Goal: Find specific page/section: Find specific page/section

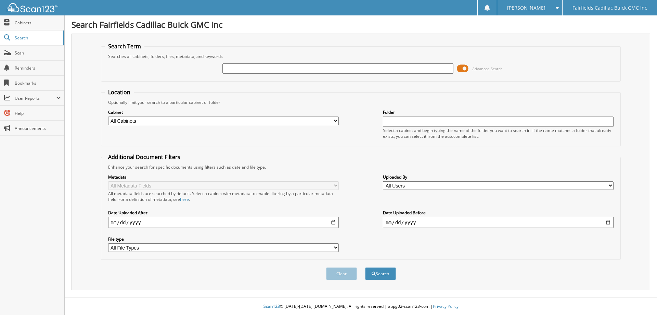
click at [254, 72] on input "text" at bounding box center [338, 68] width 231 height 10
type input "k25397"
click at [365, 267] on button "Search" at bounding box center [380, 273] width 31 height 13
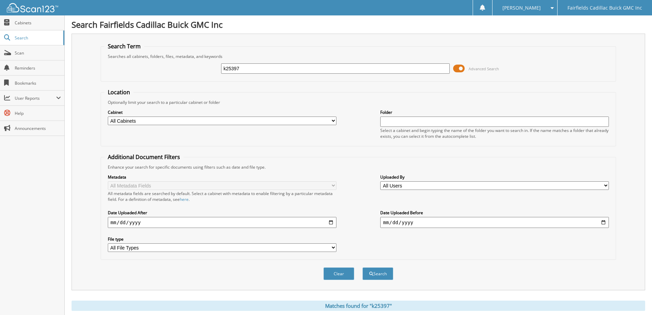
click at [458, 68] on span at bounding box center [459, 68] width 12 height 10
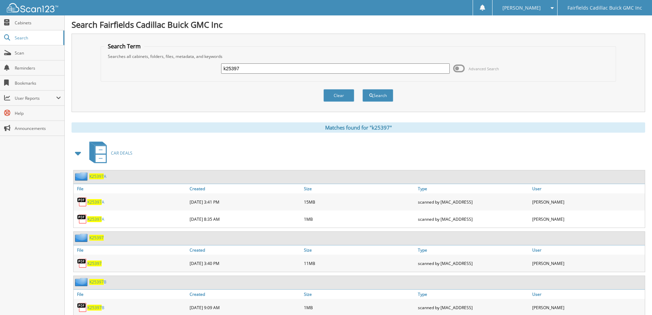
scroll to position [22, 0]
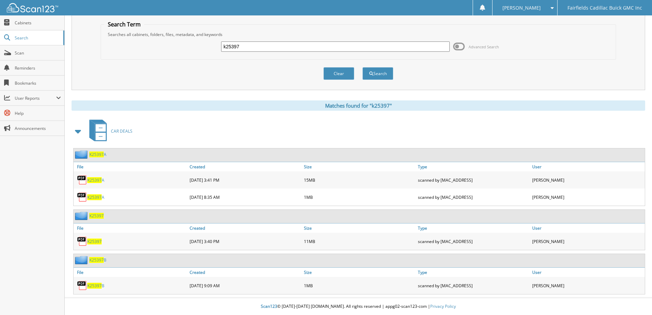
click at [96, 179] on span "K25397" at bounding box center [94, 180] width 14 height 6
click at [99, 199] on span "K25397" at bounding box center [94, 197] width 14 height 6
